Goal: Information Seeking & Learning: Learn about a topic

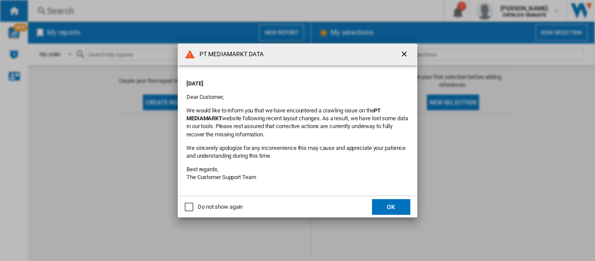
click at [404, 54] on ng-md-icon "getI18NText('BUTTONS.CLOSE_DIALOG')" at bounding box center [405, 55] width 10 height 10
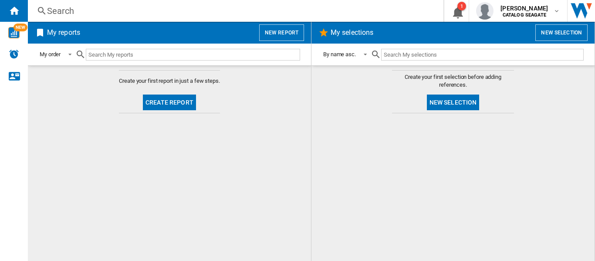
click at [507, 167] on div at bounding box center [453, 187] width 266 height 139
click at [46, 14] on ng-md-icon at bounding box center [42, 11] width 10 height 11
click at [64, 10] on div "Search" at bounding box center [234, 11] width 374 height 12
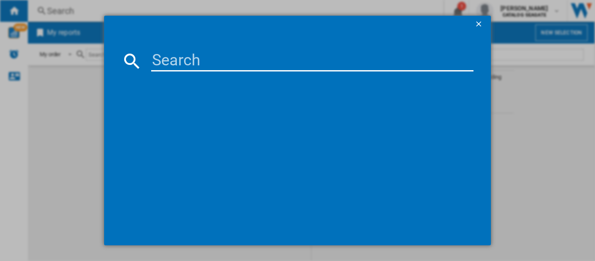
click at [179, 64] on input at bounding box center [312, 61] width 322 height 21
paste input "LACIE RUGGED SECURE STFR2000403 ORANGE 2TB"
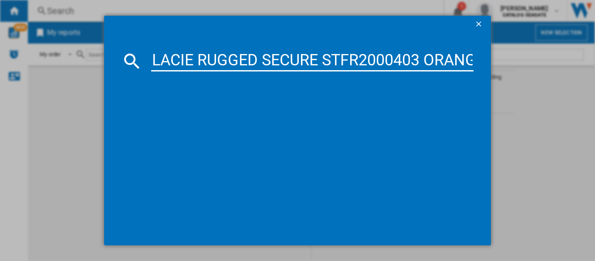
scroll to position [0, 47]
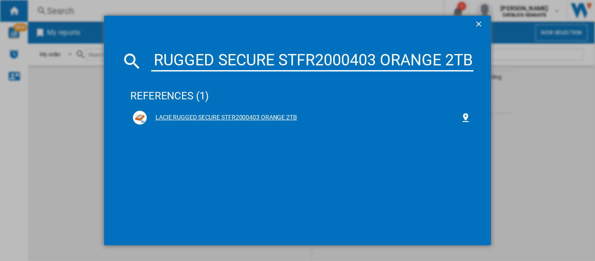
type input "LACIE RUGGED SECURE STFR2000403 ORANGE 2TB"
click at [264, 116] on div "LACIE RUGGED SECURE STFR2000403 ORANGE 2TB" at bounding box center [304, 117] width 314 height 9
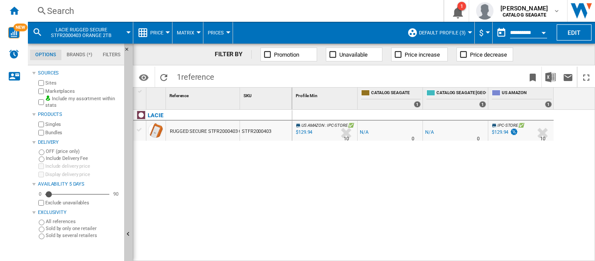
click at [166, 33] on div at bounding box center [168, 32] width 4 height 2
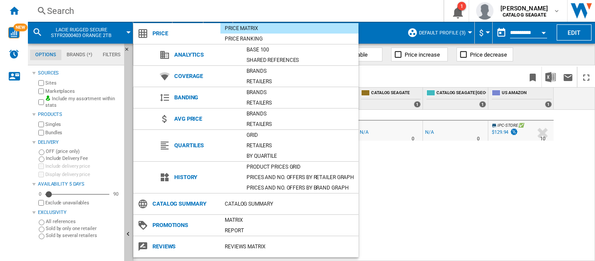
click at [161, 248] on span "Reviews" at bounding box center [184, 247] width 72 height 12
click at [259, 247] on div "REVIEWS Matrix" at bounding box center [289, 246] width 138 height 9
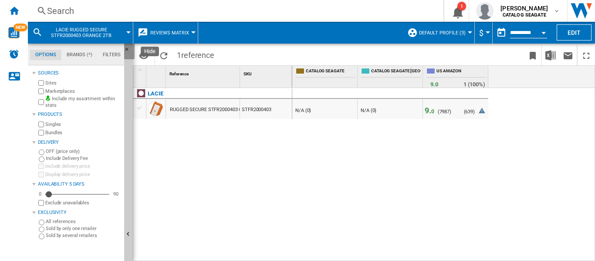
click at [125, 49] on ng-md-icon "Hide" at bounding box center [129, 52] width 10 height 10
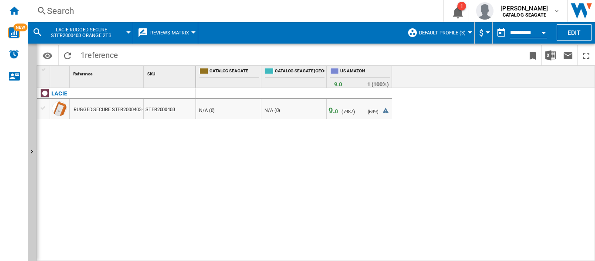
click at [468, 32] on div at bounding box center [470, 32] width 4 height 2
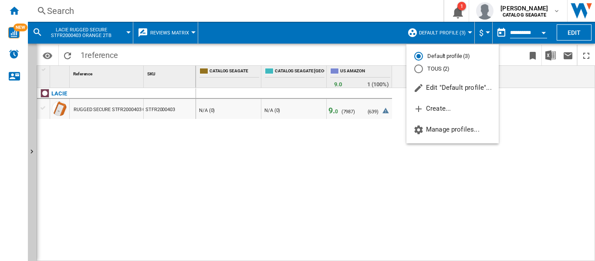
click at [457, 179] on md-backdrop at bounding box center [297, 130] width 595 height 261
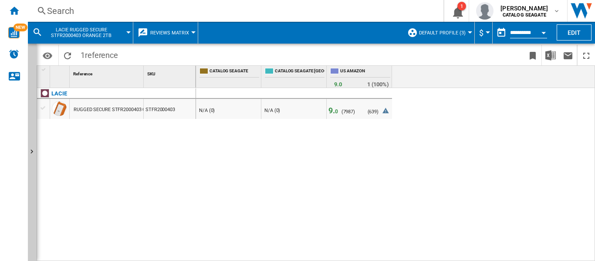
click at [333, 111] on span "9. 0" at bounding box center [334, 110] width 10 height 9
